Goal: Obtain resource: Download file/media

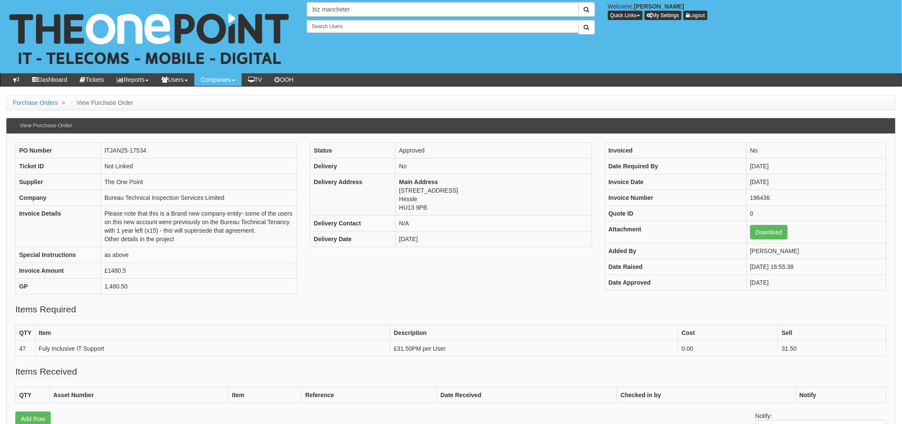
drag, startPoint x: 343, startPoint y: 9, endPoint x: 373, endPoint y: 10, distance: 29.9
click at [343, 9] on input "biz mancheter" at bounding box center [443, 9] width 272 height 14
type input "biz manchester"
drag, startPoint x: 385, startPoint y: 11, endPoint x: 281, endPoint y: 9, distance: 103.2
click at [281, 9] on div "No search results. biz manchester Welcome, Laura Toyne Quick Links Add Appointm…" at bounding box center [451, 36] width 915 height 73
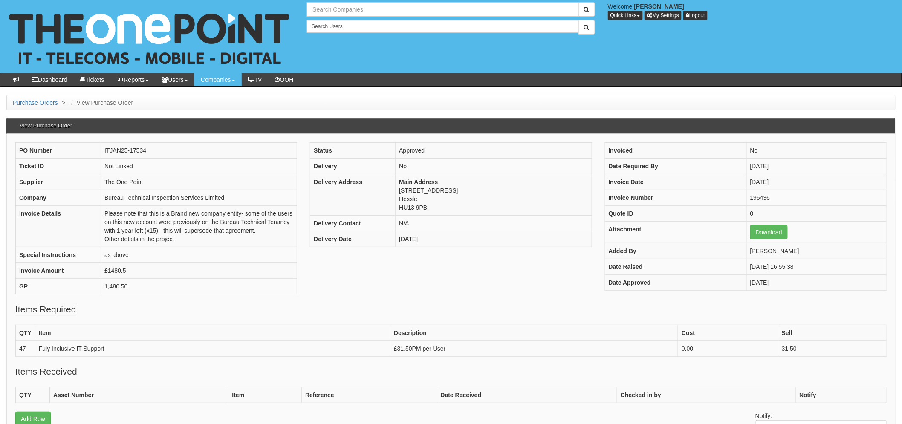
click at [579, 2] on button "submit" at bounding box center [587, 9] width 17 height 14
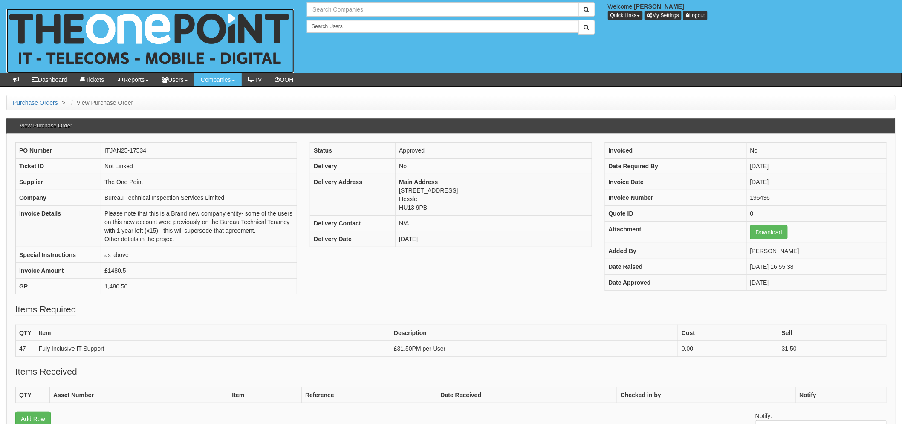
type input "Search Companies"
click at [200, 40] on img at bounding box center [150, 41] width 288 height 65
click at [101, 30] on img at bounding box center [150, 41] width 288 height 65
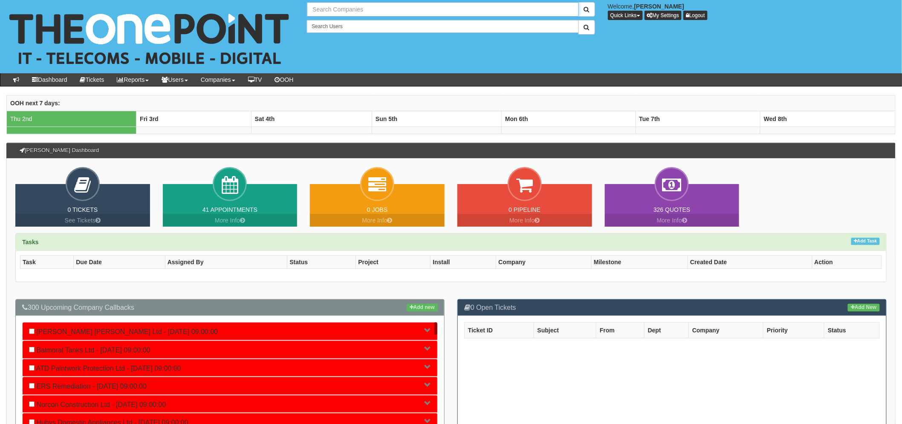
click at [351, 13] on input "text" at bounding box center [443, 9] width 272 height 14
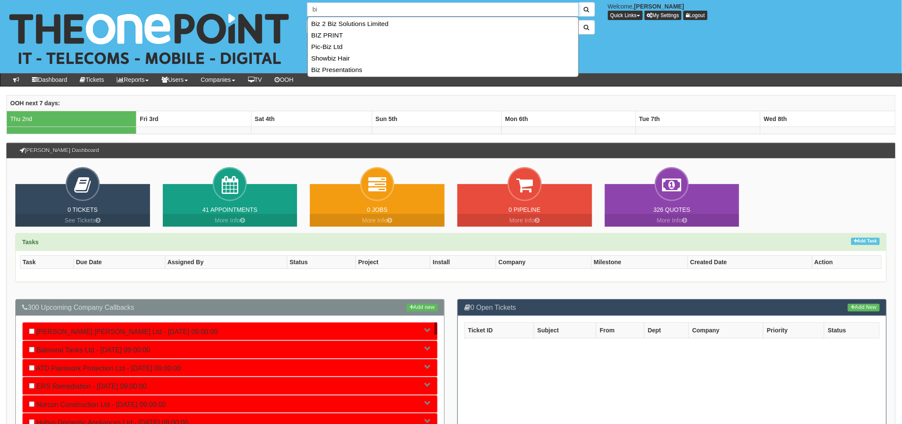
type input "b"
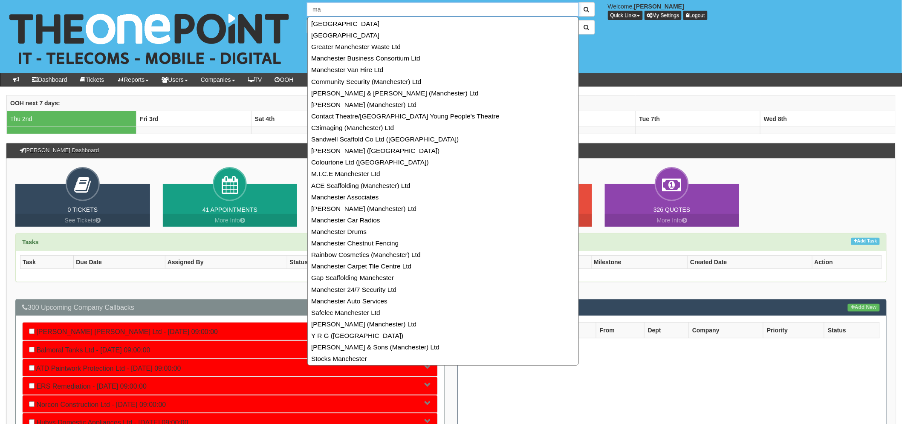
type input "m"
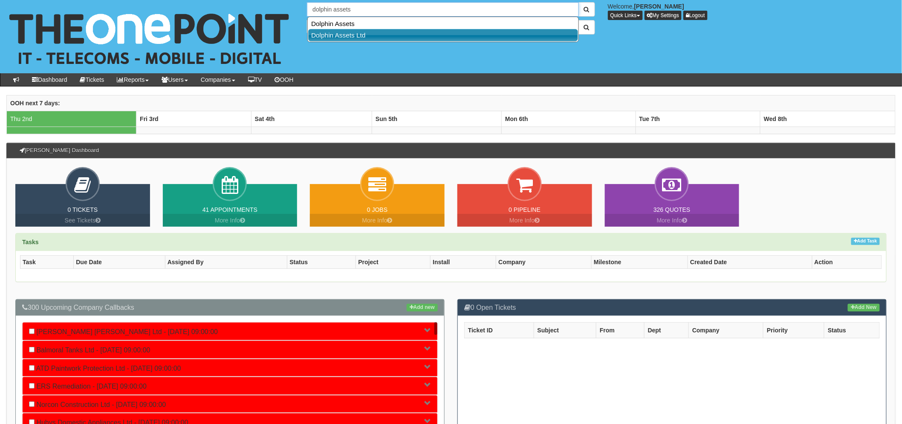
click at [384, 34] on link "Dolphin Assets Ltd" at bounding box center [443, 35] width 270 height 12
type input "Dolphin Assets Ltd"
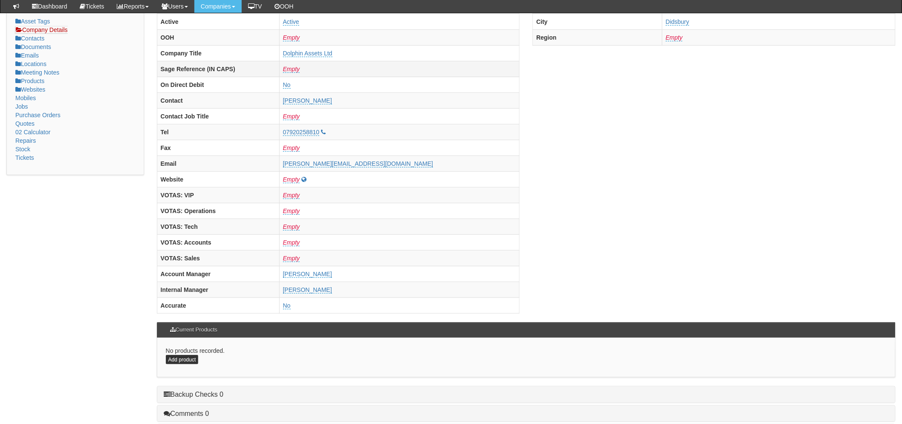
scroll to position [331, 0]
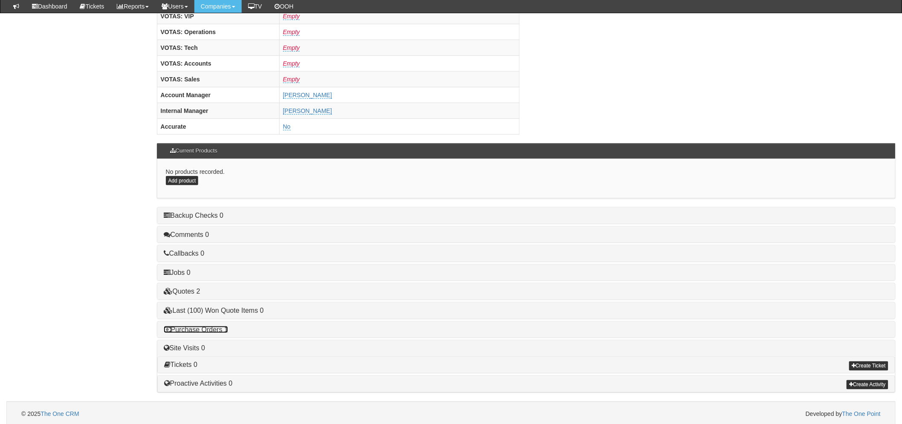
click at [209, 333] on link "Purchase Orders 1" at bounding box center [196, 329] width 64 height 7
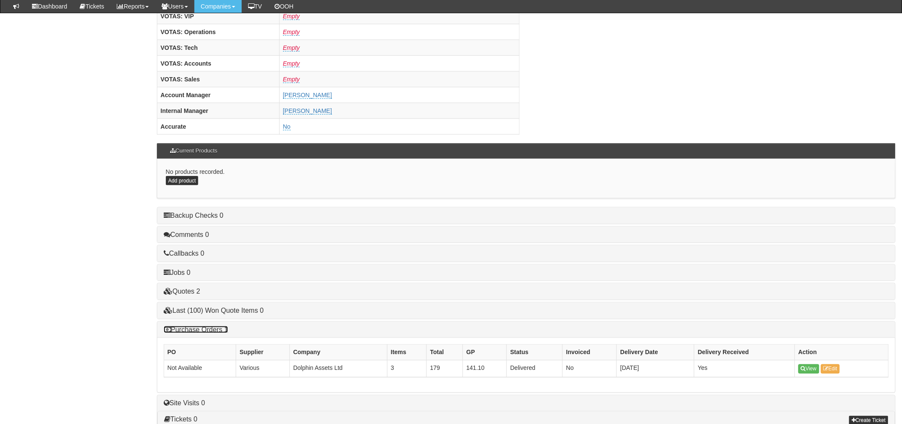
scroll to position [391, 0]
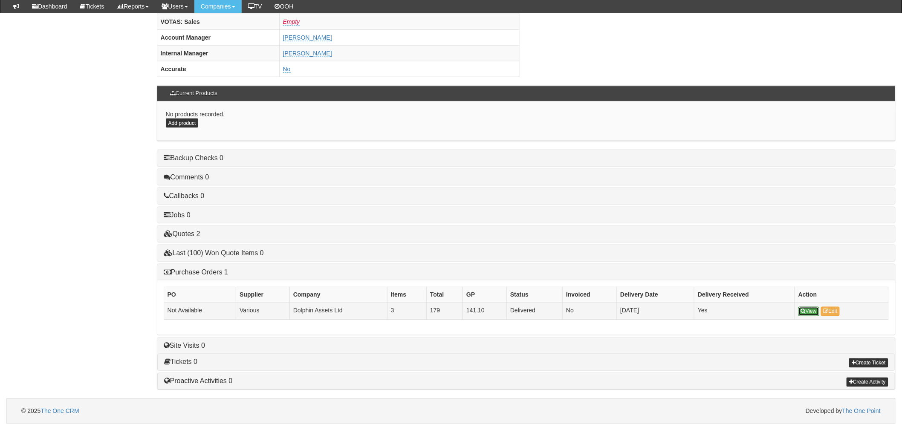
click at [813, 310] on link "View" at bounding box center [808, 311] width 21 height 9
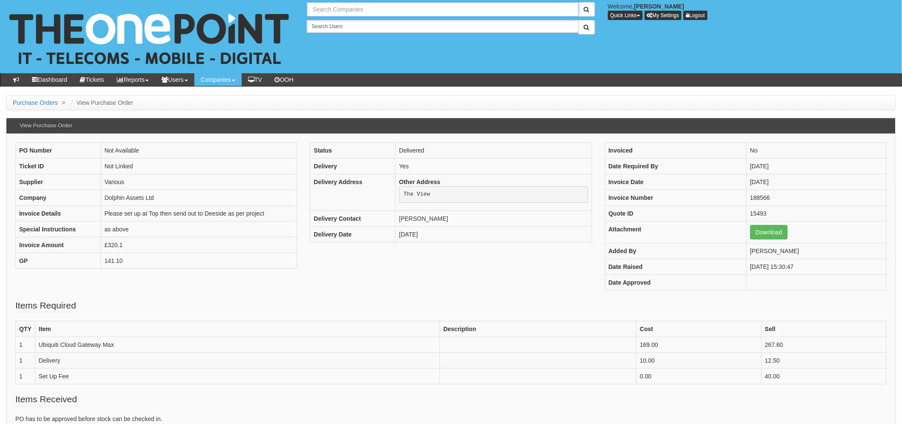
click at [385, 12] on input "text" at bounding box center [443, 9] width 272 height 14
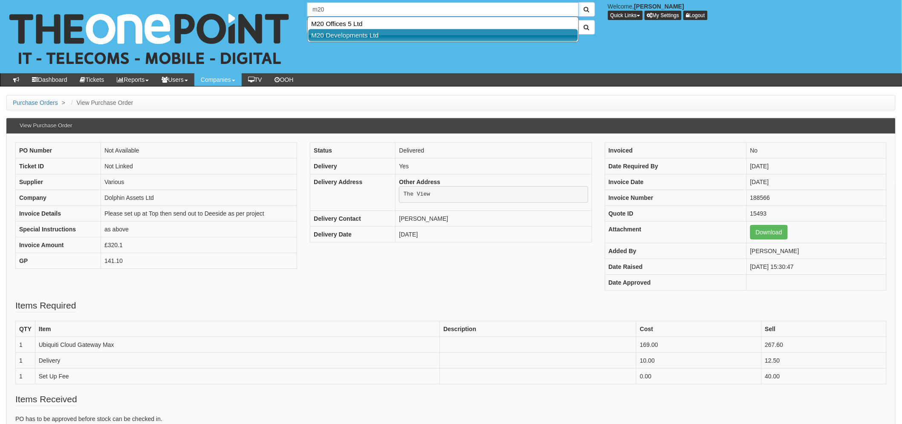
click at [369, 32] on link "M20 Developments Ltd" at bounding box center [443, 35] width 270 height 12
type input "M20 Developments Ltd"
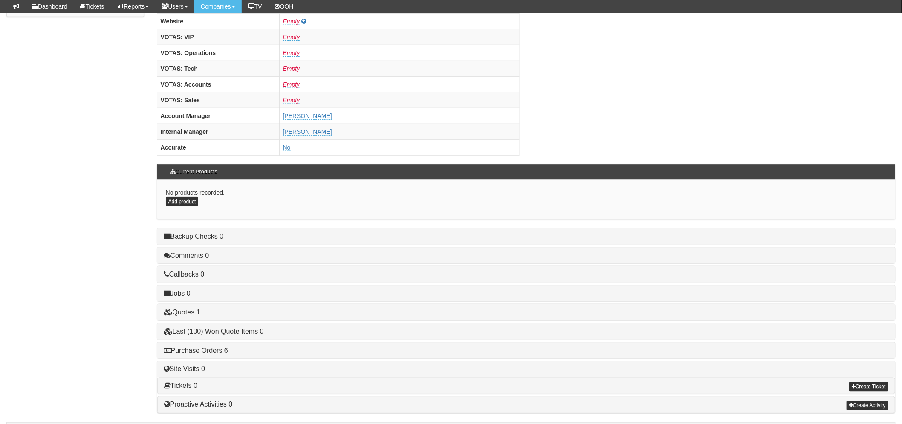
scroll to position [336, 0]
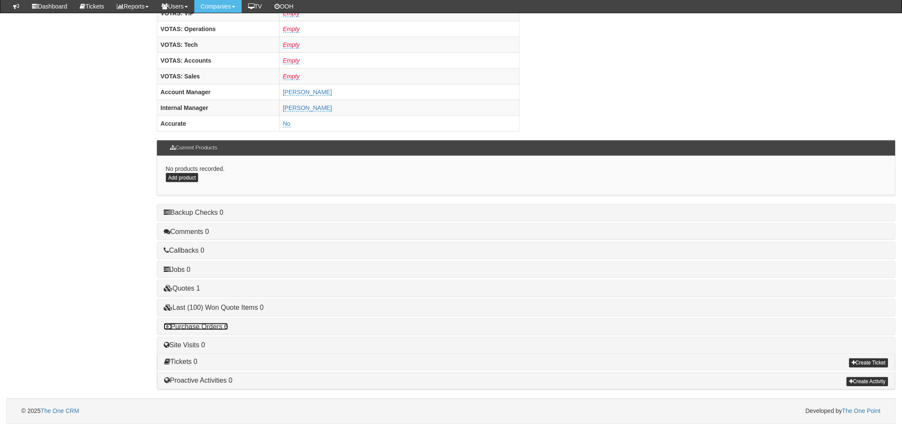
click at [226, 327] on link "Purchase Orders 6" at bounding box center [196, 326] width 64 height 7
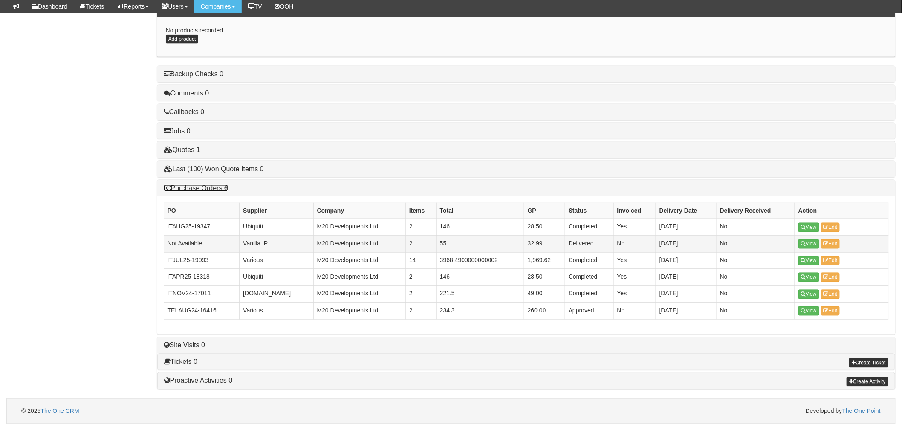
scroll to position [474, 0]
click at [809, 261] on link "View" at bounding box center [808, 260] width 21 height 9
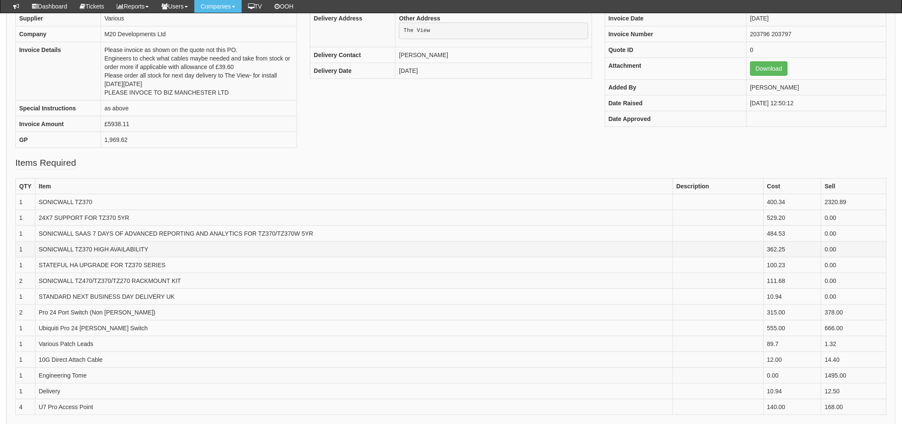
scroll to position [95, 0]
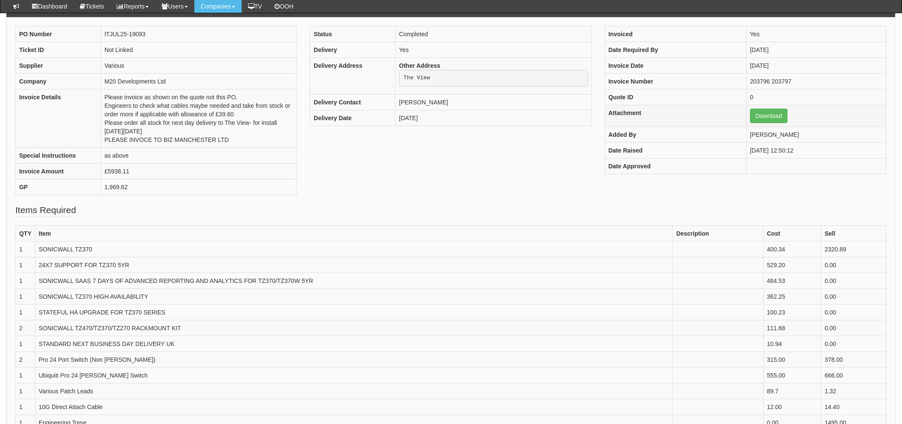
click at [752, 124] on td "Download" at bounding box center [816, 116] width 140 height 22
click at [752, 118] on link "Download" at bounding box center [769, 116] width 38 height 14
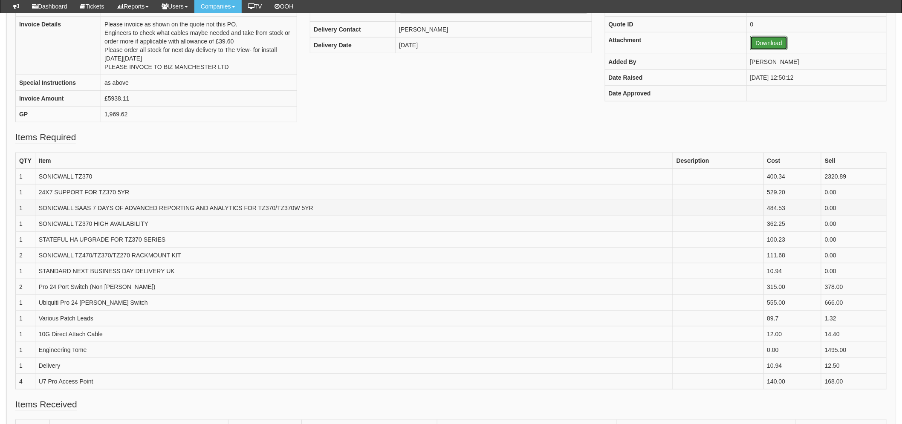
scroll to position [189, 0]
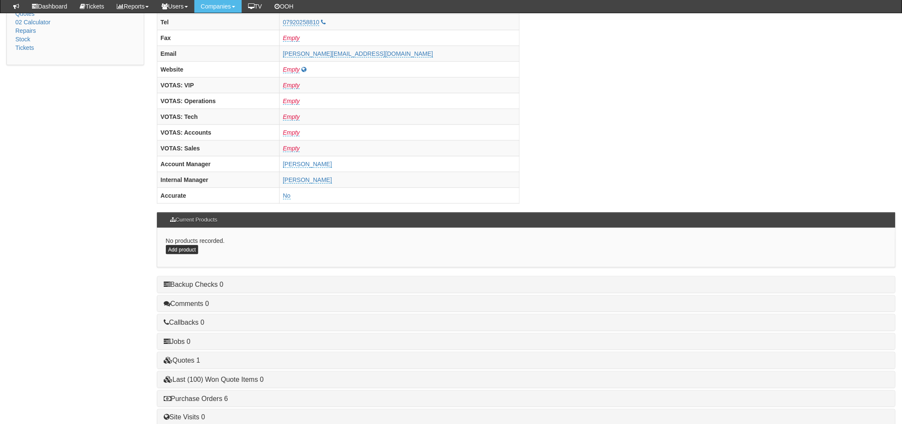
scroll to position [336, 0]
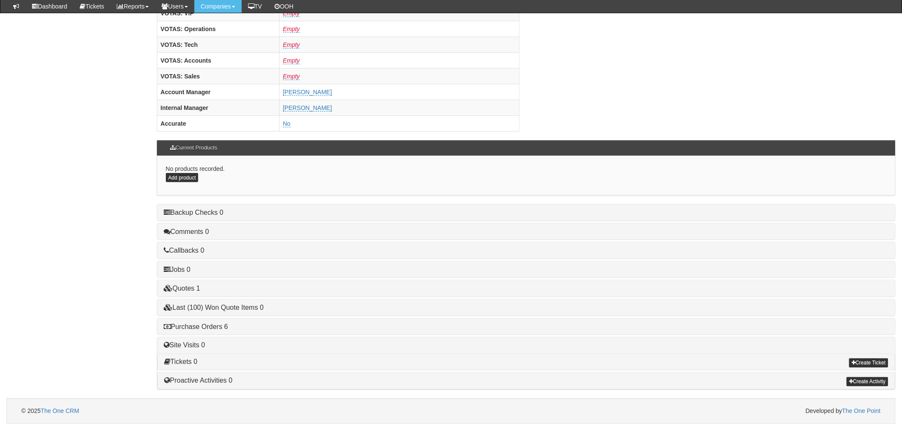
click at [214, 330] on h4 "Purchase Orders 6" at bounding box center [526, 327] width 725 height 8
click at [215, 324] on link "Purchase Orders 6" at bounding box center [196, 326] width 64 height 7
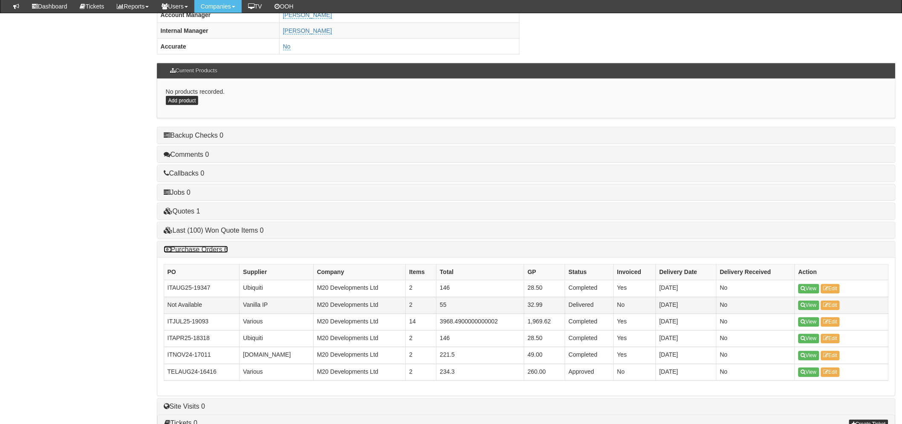
scroll to position [474, 0]
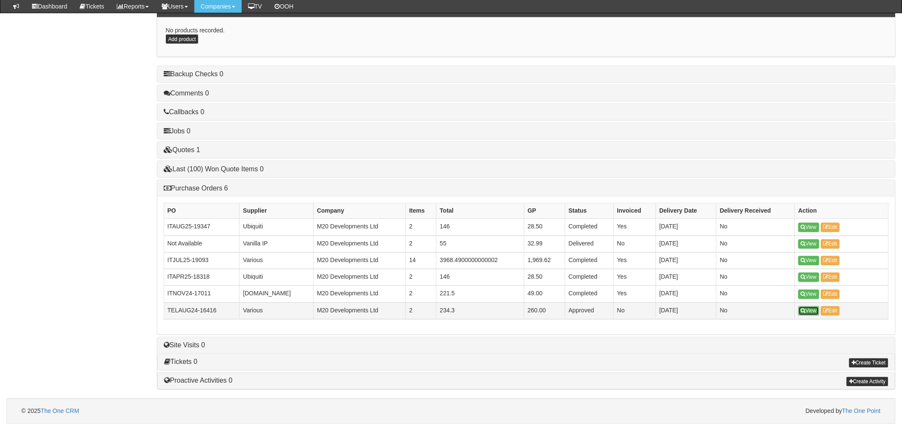
click at [809, 313] on link "View" at bounding box center [808, 311] width 21 height 9
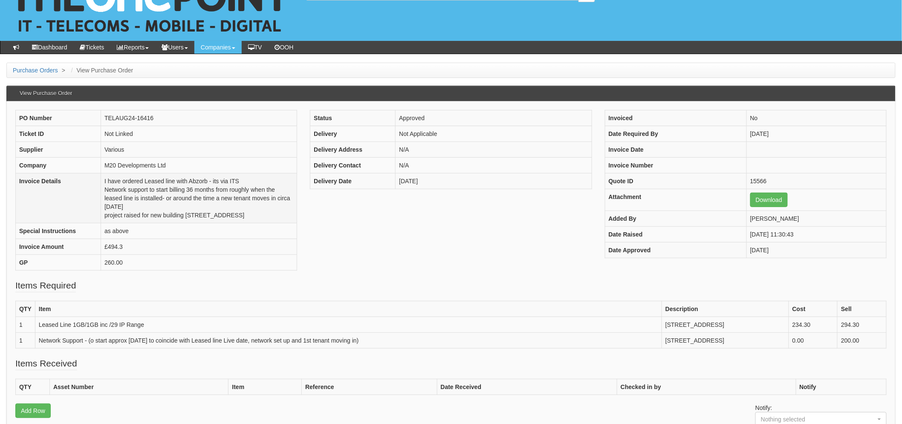
scroll to position [47, 0]
